Goal: Participate in discussion

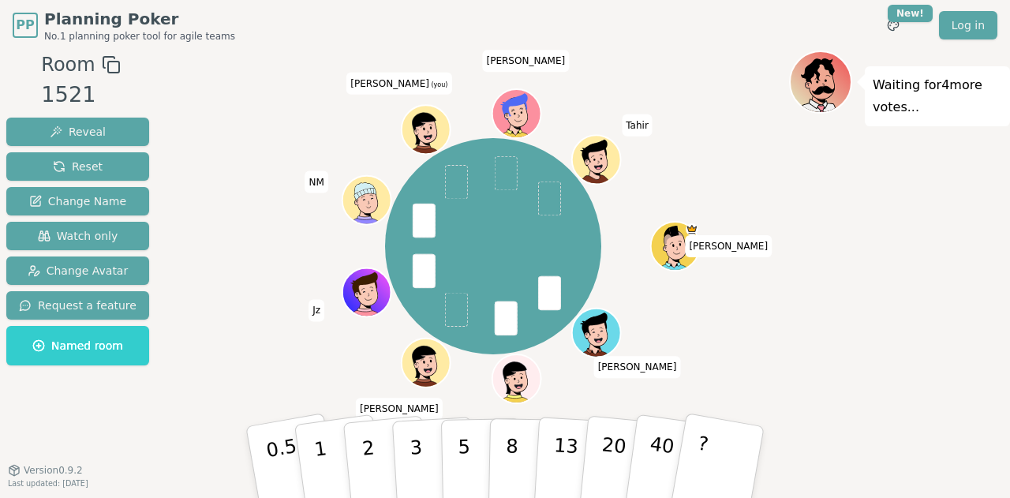
click at [876, 374] on div "Waiting for 4 more votes..." at bounding box center [899, 268] width 221 height 434
click at [369, 465] on p "2" at bounding box center [370, 464] width 21 height 86
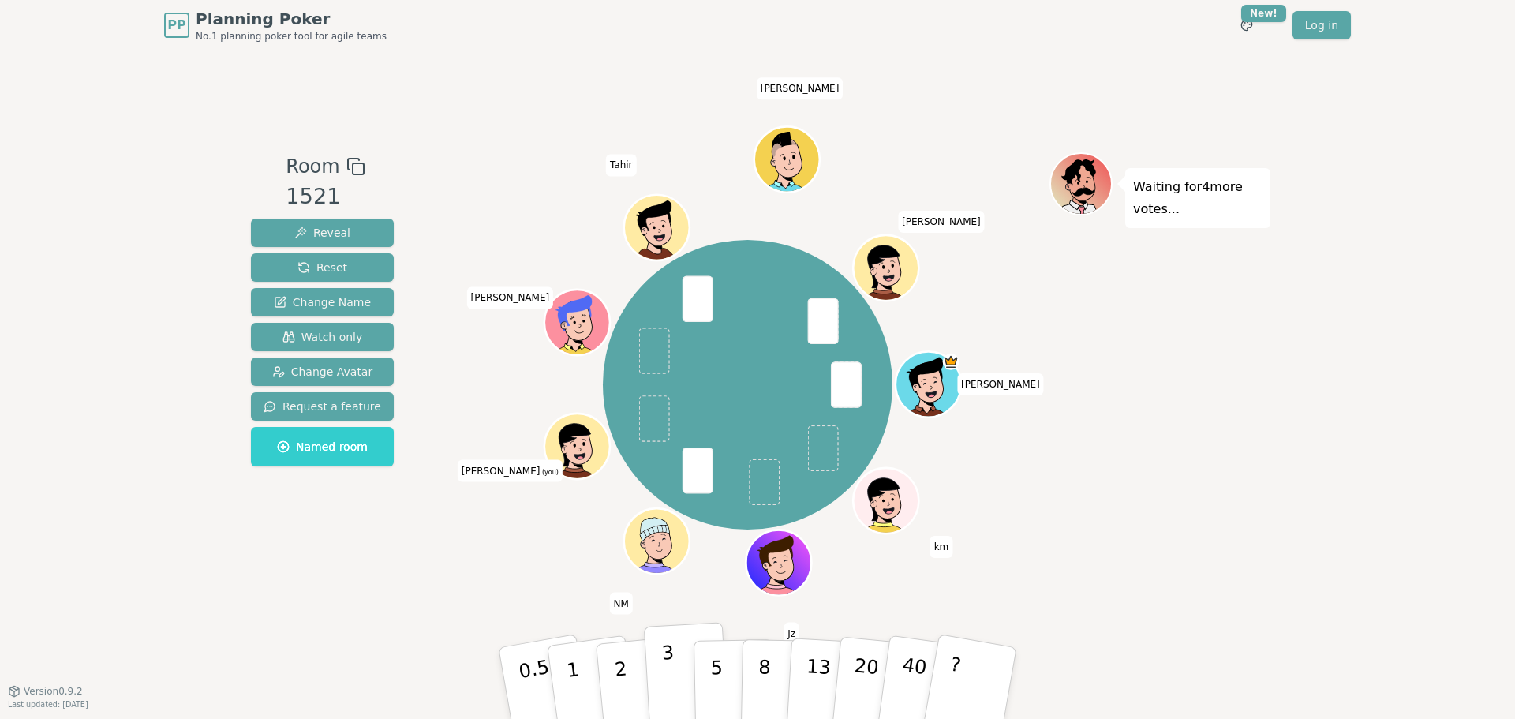
click at [660, 497] on button "3" at bounding box center [687, 683] width 86 height 123
click at [1009, 497] on div "PP Planning Poker No.1 planning poker tool for agile teams Toggle theme New! Lo…" at bounding box center [757, 359] width 1515 height 719
drag, startPoint x: 1279, startPoint y: 541, endPoint x: 826, endPoint y: 120, distance: 618.6
click at [826, 120] on div "PP Planning Poker No.1 planning poker tool for agile teams Toggle theme New! Lo…" at bounding box center [757, 359] width 1515 height 719
click at [1009, 63] on div "Room 1521 Reveal Reset Change Name Watch only Change Avatar Request a feature N…" at bounding box center [758, 371] width 1026 height 640
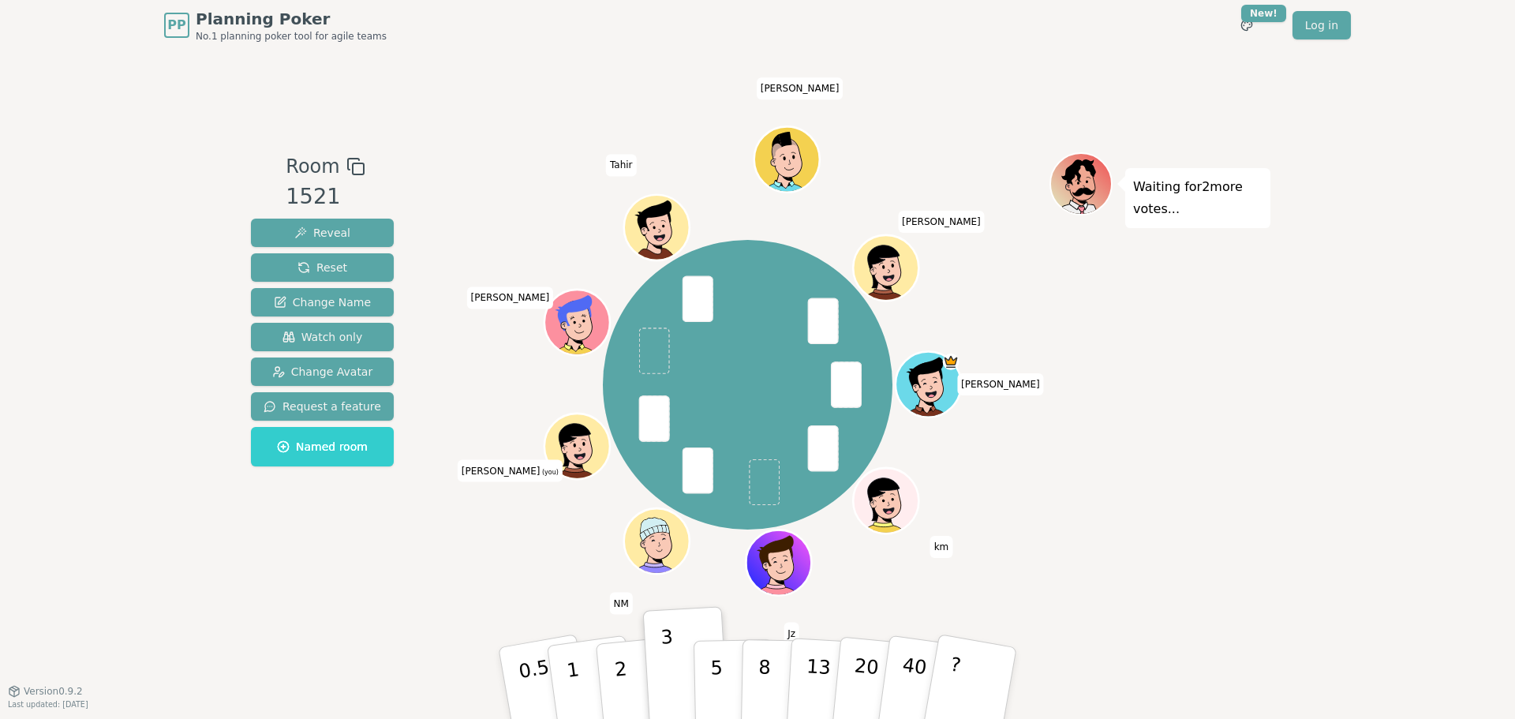
click at [1009, 497] on div "Waiting for 2 more votes..." at bounding box center [1159, 370] width 221 height 437
click at [574, 497] on p "1" at bounding box center [575, 685] width 24 height 86
click at [1009, 432] on div "PP Planning Poker No.1 planning poker tool for agile teams Toggle theme New! Lo…" at bounding box center [757, 359] width 1515 height 719
